Goal: Check status: Check status

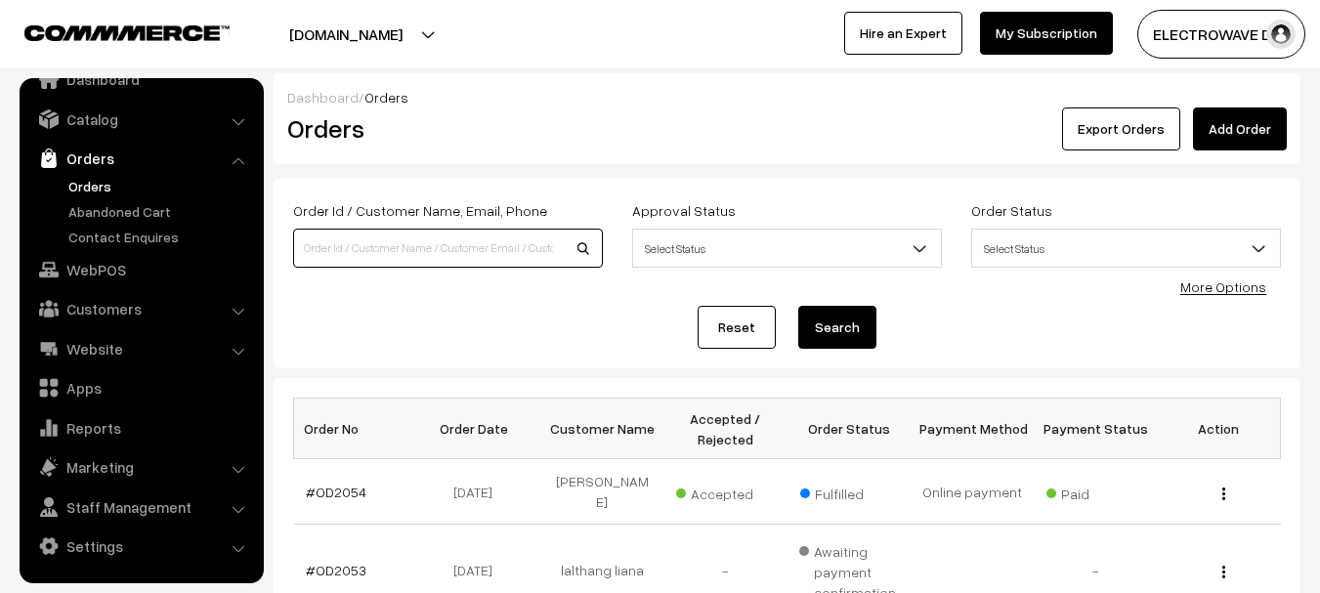
click at [463, 252] on input at bounding box center [448, 248] width 310 height 39
paste input "9507128446"
type input "9507128446"
click at [798, 306] on button "Search" at bounding box center [837, 327] width 78 height 43
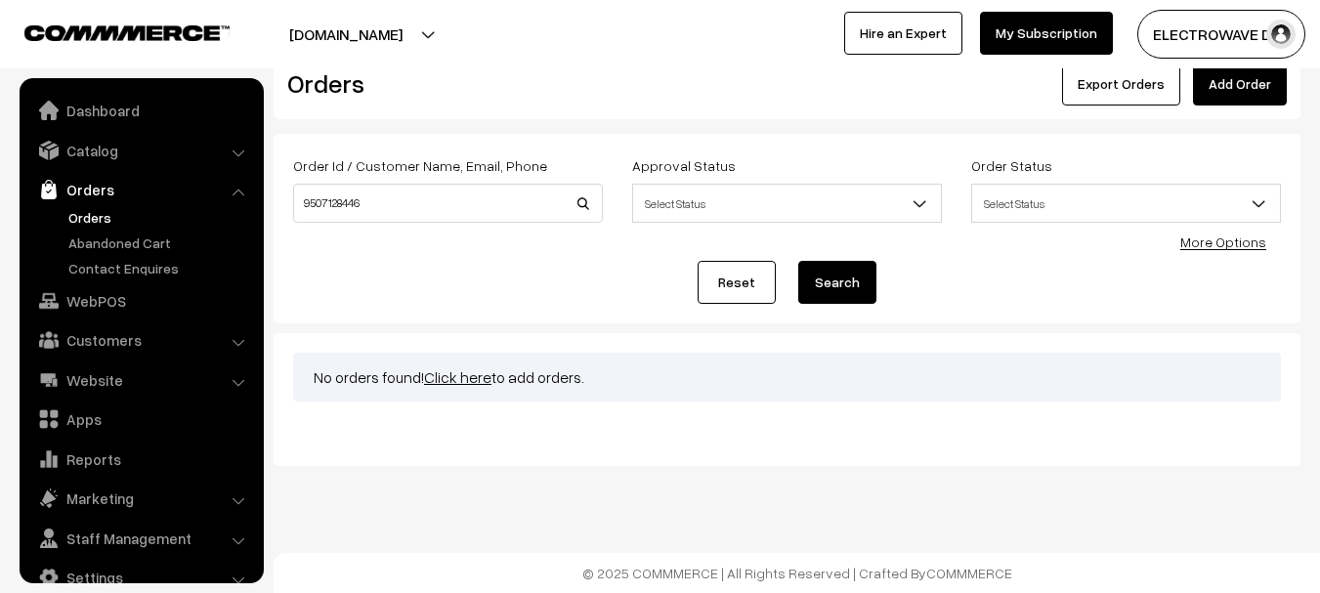
scroll to position [31, 0]
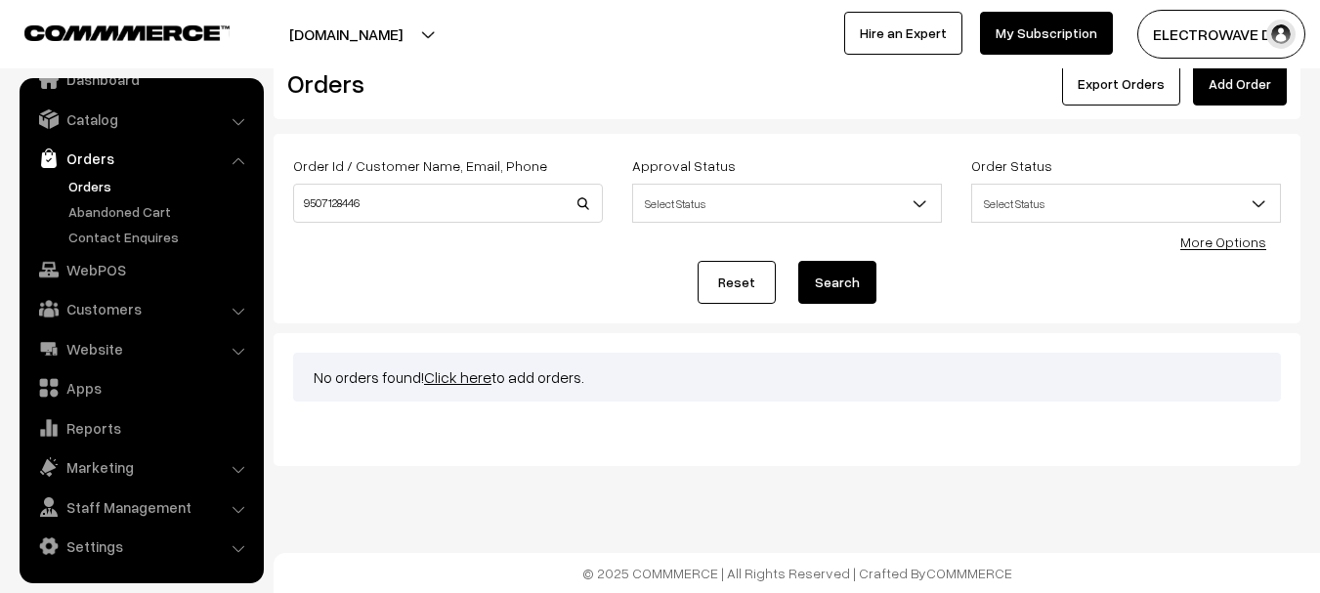
click at [98, 165] on link "Orders" at bounding box center [140, 158] width 232 height 35
click at [95, 183] on link "Orders" at bounding box center [159, 186] width 193 height 21
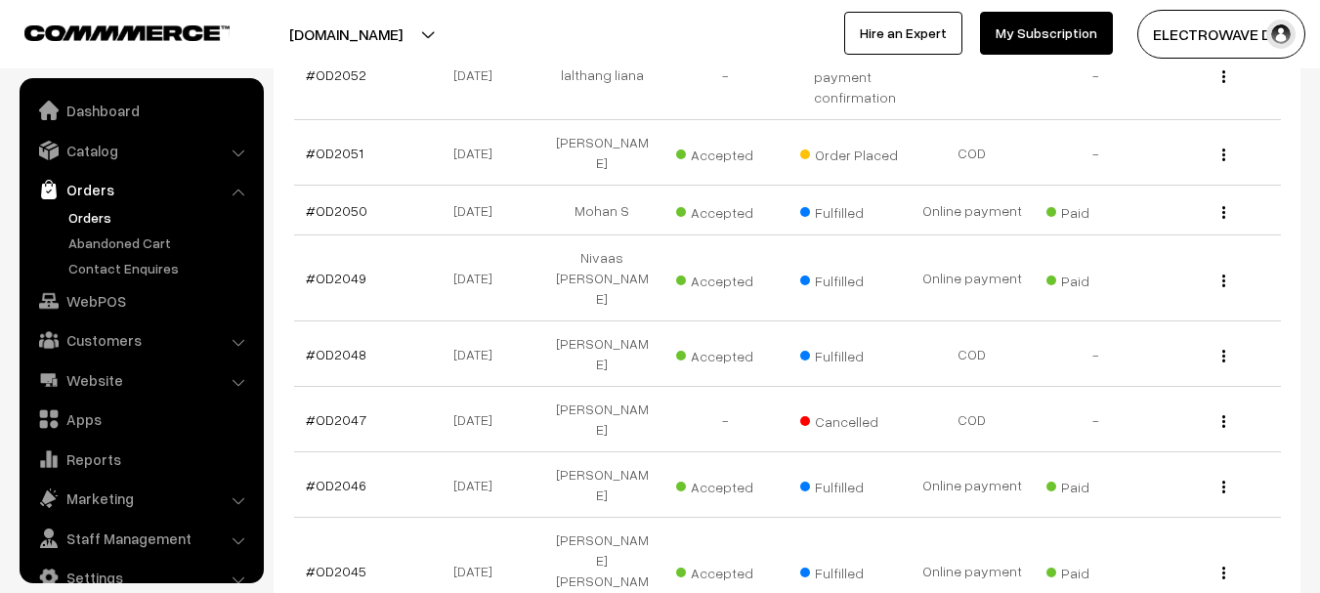
click at [84, 218] on link "Orders" at bounding box center [159, 217] width 193 height 21
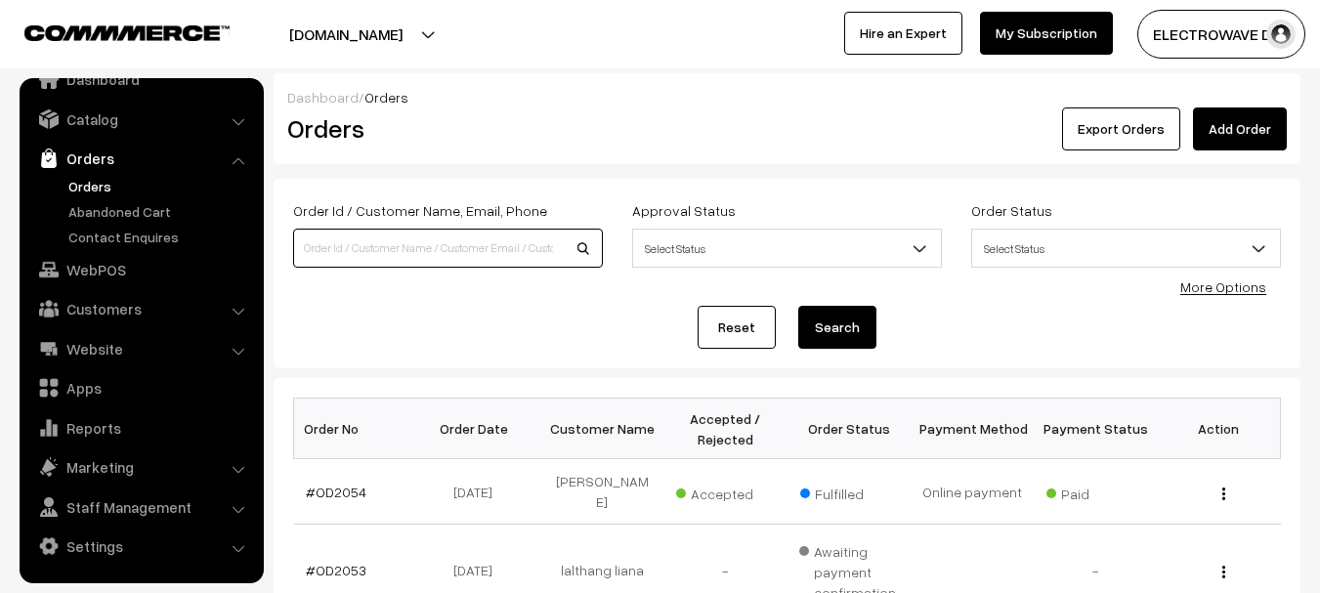
click at [466, 236] on input at bounding box center [448, 248] width 310 height 39
paste input "2042"
type input "OD2042"
click at [798, 306] on button "Search" at bounding box center [837, 327] width 78 height 43
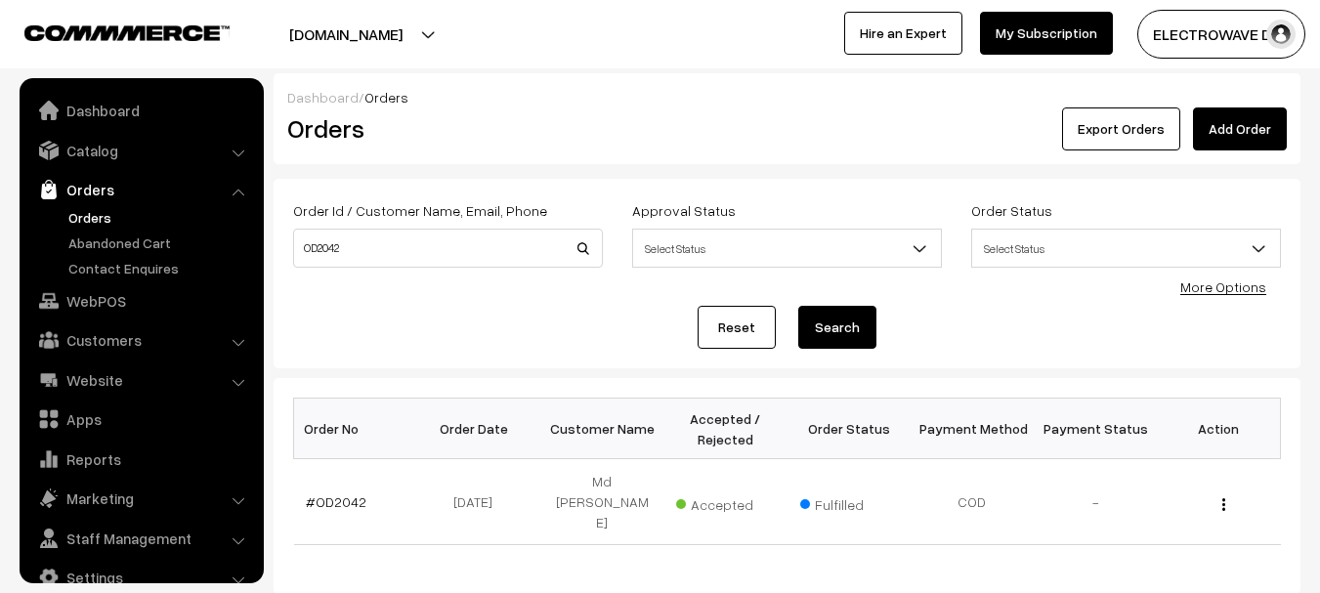
scroll to position [31, 0]
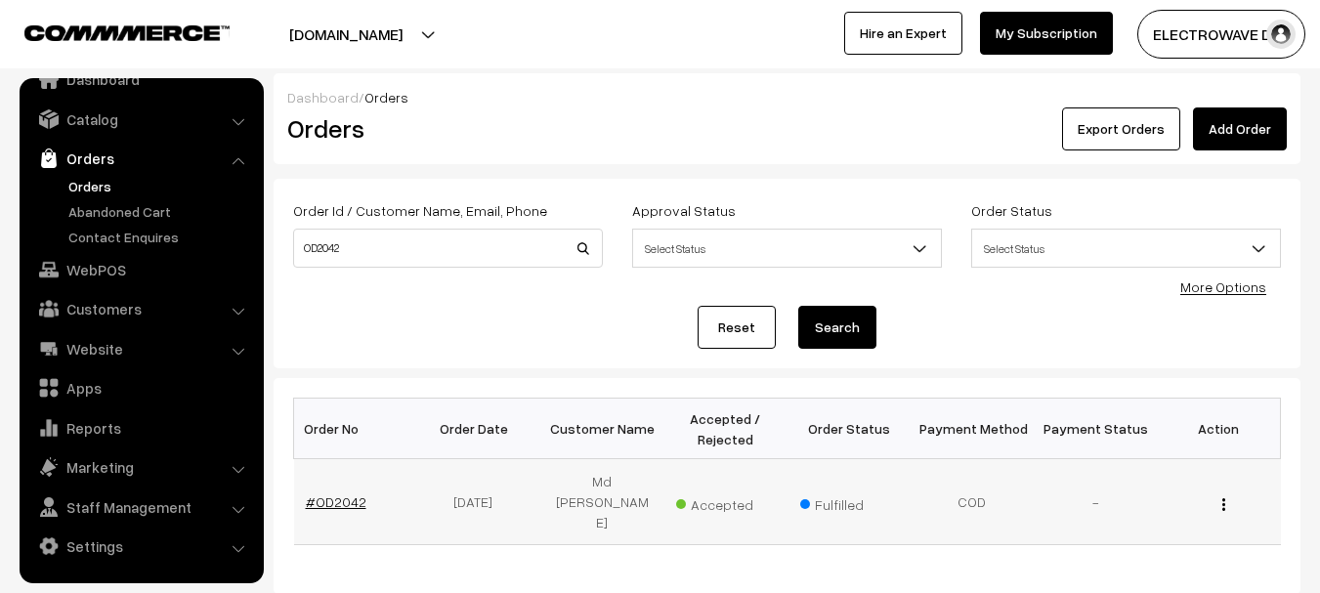
click at [343, 493] on link "#OD2042" at bounding box center [336, 501] width 61 height 17
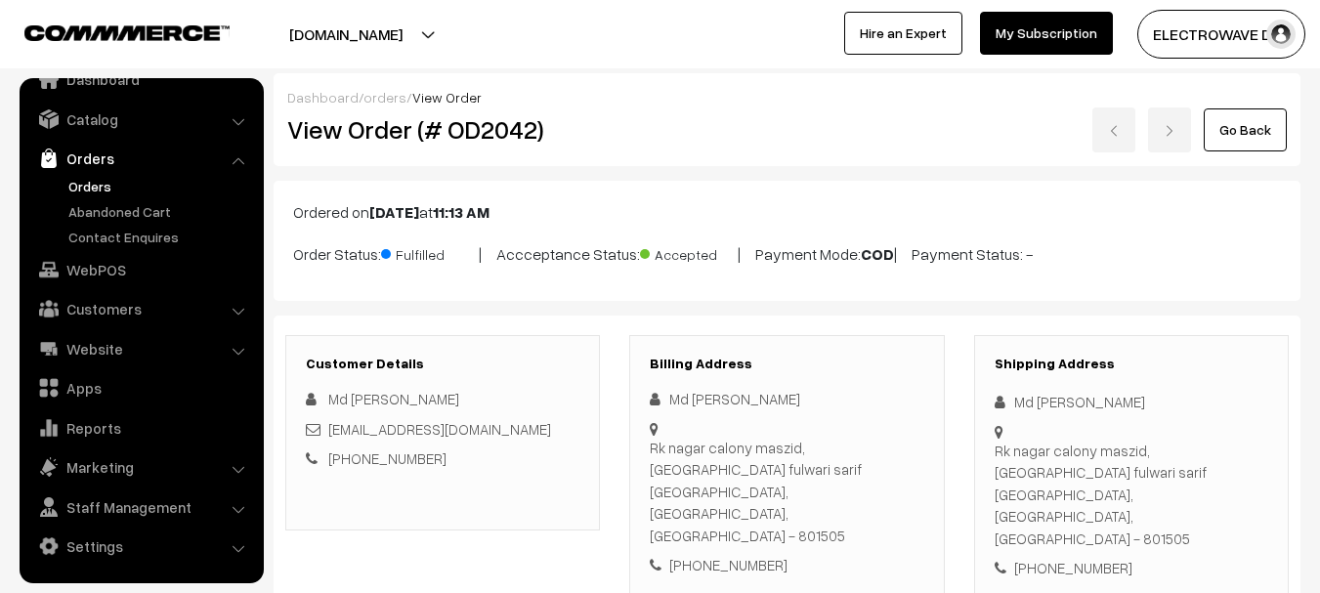
click at [1071, 557] on div "[PHONE_NUMBER]" at bounding box center [1131, 568] width 274 height 22
copy div "9262220488"
